Goal: Task Accomplishment & Management: Complete application form

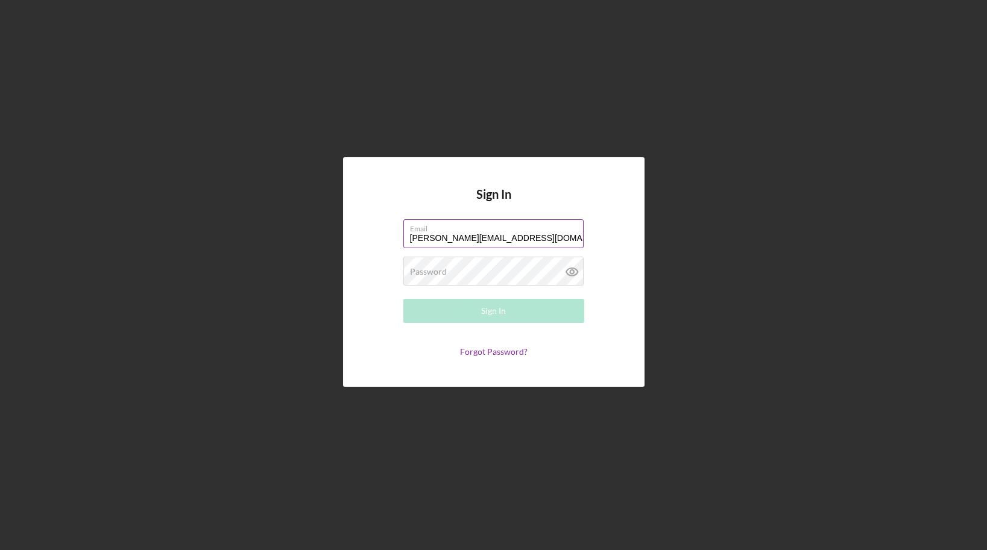
type input "[PERSON_NAME][EMAIL_ADDRESS][DOMAIN_NAME]"
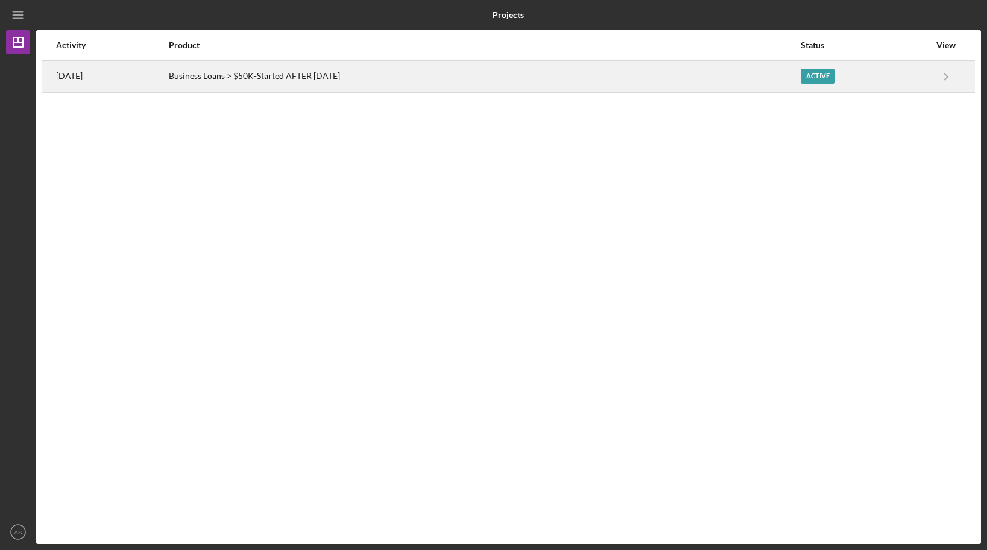
click at [283, 76] on div "Business Loans > $50K-Started AFTER [DATE]" at bounding box center [484, 76] width 630 height 30
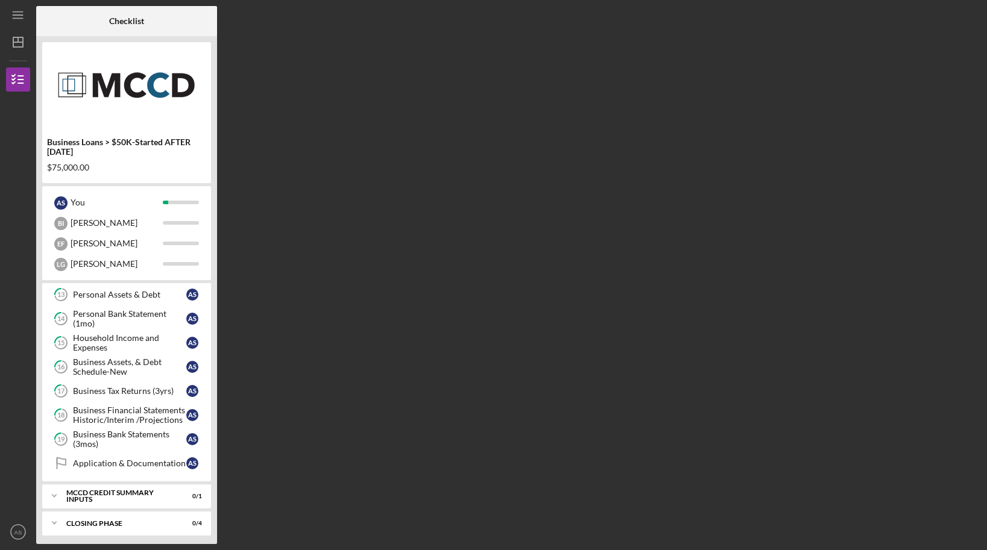
scroll to position [278, 0]
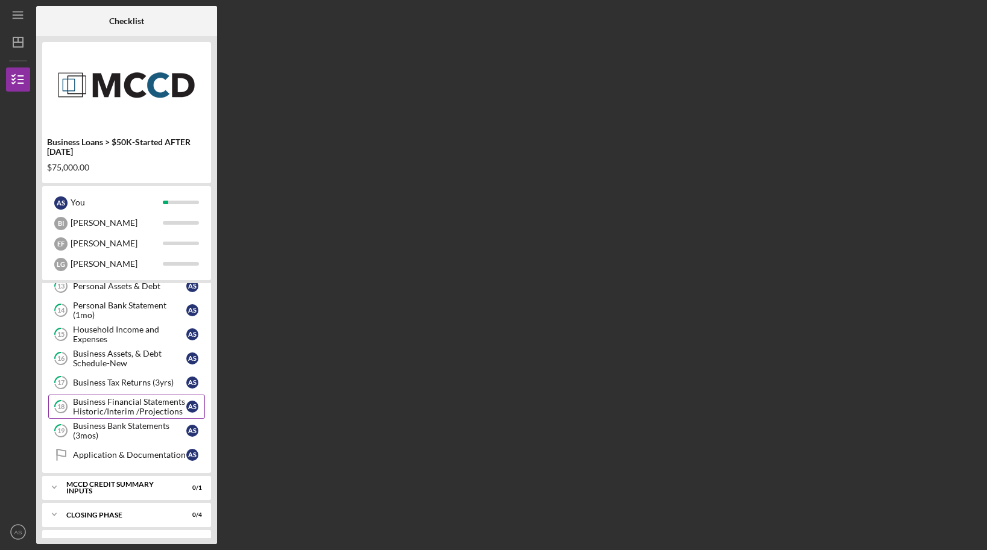
click at [145, 406] on div "Business Financial Statements Historic/Interim /Projections" at bounding box center [129, 406] width 113 height 19
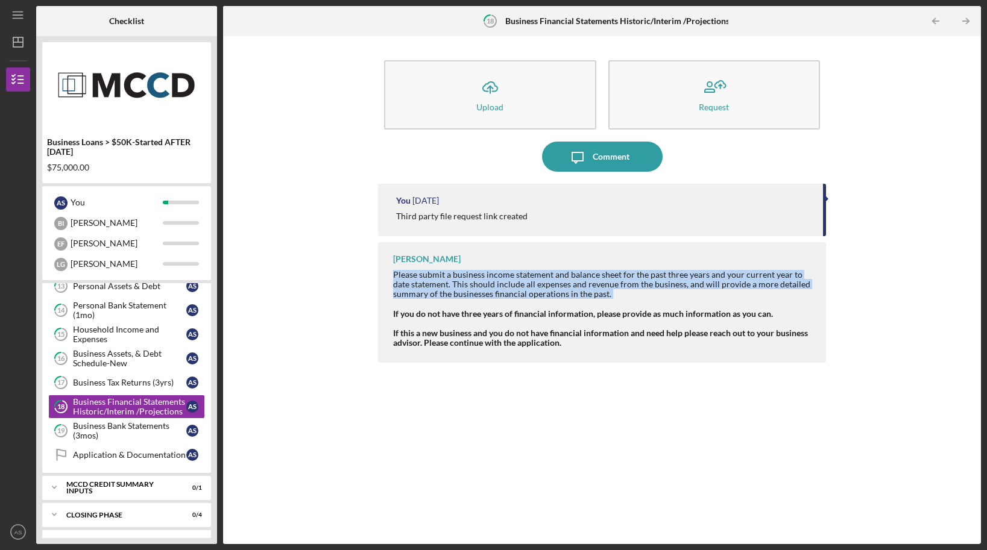
drag, startPoint x: 394, startPoint y: 275, endPoint x: 652, endPoint y: 301, distance: 259.3
click at [652, 301] on div "Please submit a business income statement and balance sheet for the past three …" at bounding box center [603, 294] width 420 height 48
copy div "Please submit a business income statement and balance sheet for the past three …"
click at [137, 429] on div "Business Bank Statements (3mos)" at bounding box center [129, 430] width 113 height 19
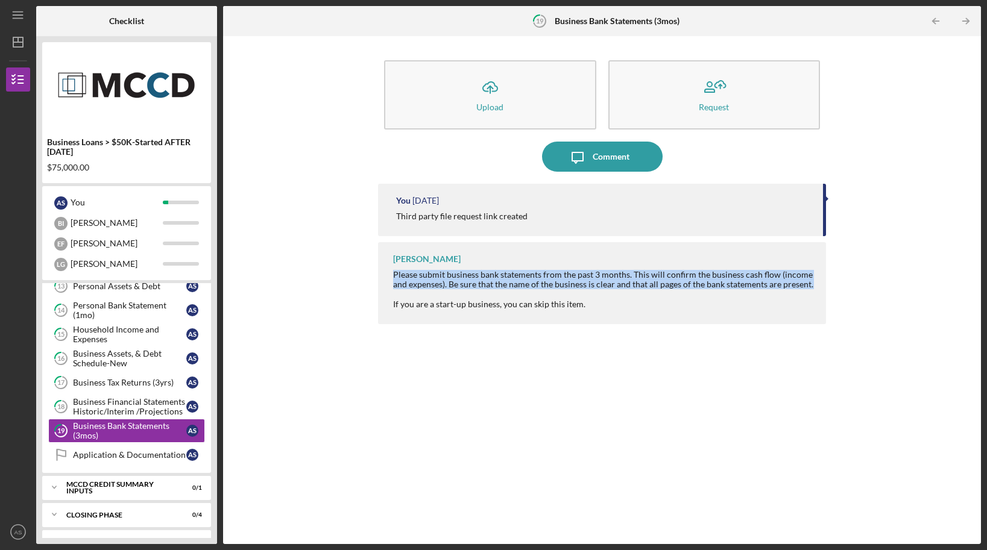
drag, startPoint x: 394, startPoint y: 277, endPoint x: 838, endPoint y: 292, distance: 445.1
click at [838, 292] on div "Icon/Upload Upload Request Icon/Message Comment You [DATE] Third party file req…" at bounding box center [602, 290] width 746 height 496
copy div "Please submit business bank statements from the past 3 months. This will confir…"
click at [135, 357] on div "Business Assets, & Debt Schedule-New" at bounding box center [129, 358] width 113 height 19
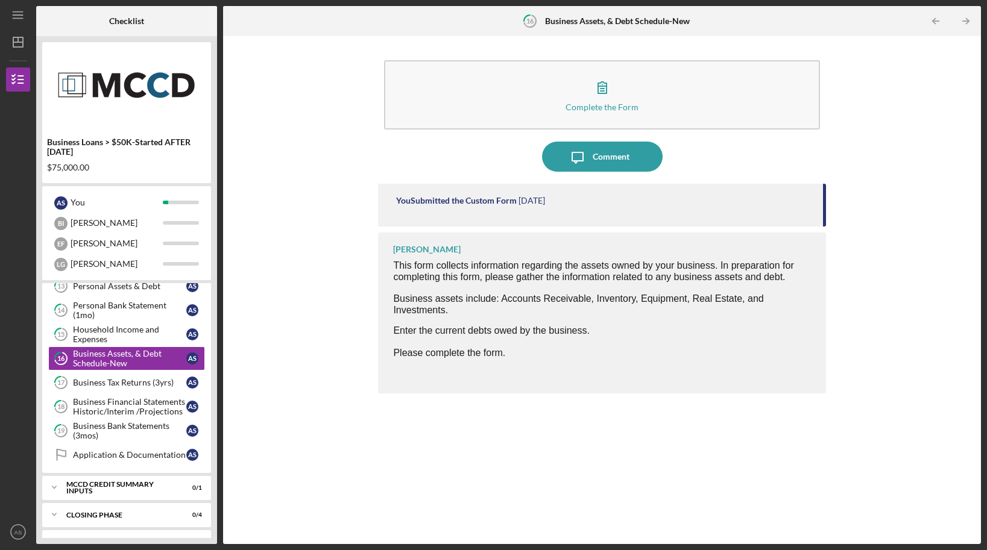
drag, startPoint x: 469, startPoint y: 306, endPoint x: 389, endPoint y: 297, distance: 80.7
click at [389, 297] on div "[PERSON_NAME] This form collects information regarding the assets owned by your…" at bounding box center [601, 313] width 447 height 161
click at [509, 356] on div "Enter the current debts owed by the business. Please complete the form." at bounding box center [603, 341] width 420 height 33
drag, startPoint x: 604, startPoint y: 328, endPoint x: 386, endPoint y: 266, distance: 226.8
click at [386, 266] on div "[PERSON_NAME] This form collects information regarding the assets owned by your…" at bounding box center [601, 313] width 447 height 161
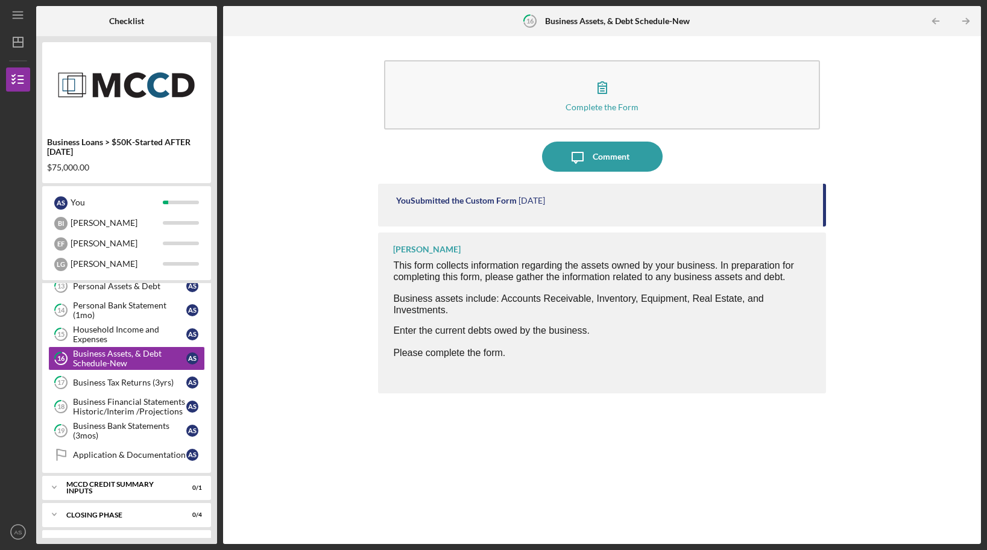
click at [360, 314] on div "Complete the Form Form Icon/Message Comment You Submitted the Custom Form [DATE…" at bounding box center [602, 290] width 746 height 496
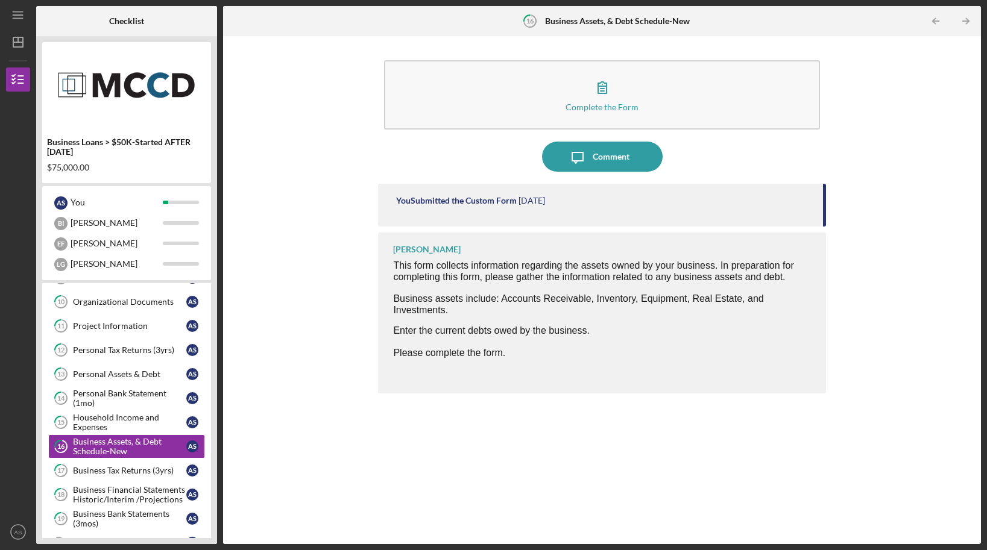
scroll to position [300, 0]
